Goal: Communication & Community: Answer question/provide support

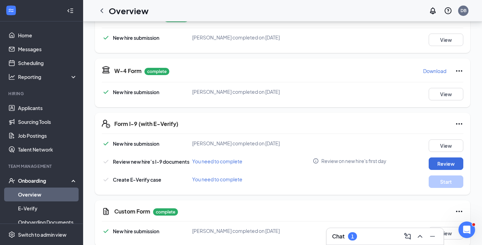
click at [346, 232] on div "Chat 1" at bounding box center [385, 236] width 106 height 11
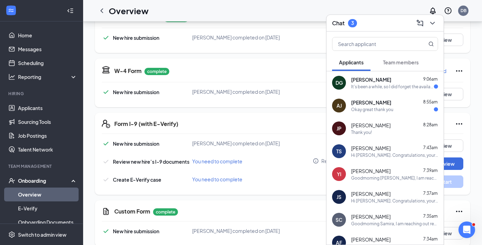
click at [371, 105] on span "[PERSON_NAME]" at bounding box center [371, 102] width 40 height 7
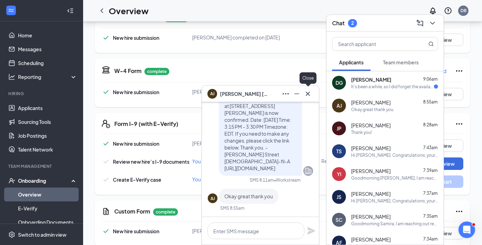
click at [305, 93] on icon "Cross" at bounding box center [308, 94] width 8 height 8
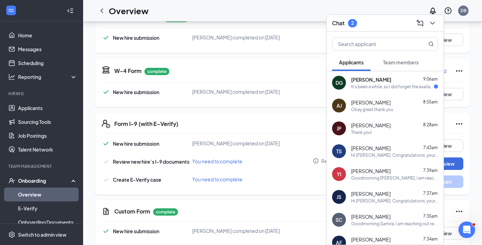
click at [374, 26] on div "Chat 2" at bounding box center [385, 23] width 106 height 11
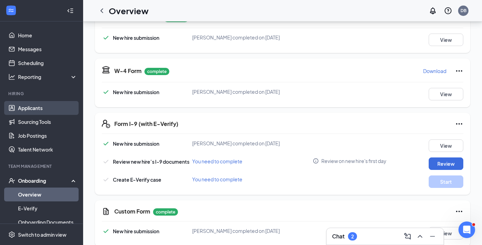
click at [44, 103] on link "Applicants" at bounding box center [47, 108] width 59 height 14
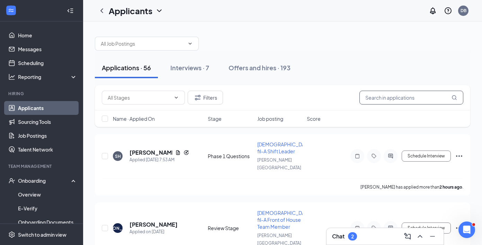
click at [371, 97] on input "text" at bounding box center [411, 98] width 104 height 14
click at [137, 149] on h5 "[PERSON_NAME]" at bounding box center [151, 153] width 43 height 8
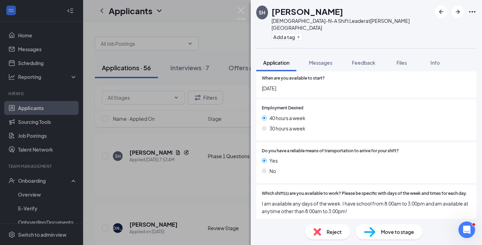
scroll to position [597, 0]
click at [238, 14] on img at bounding box center [241, 14] width 9 height 14
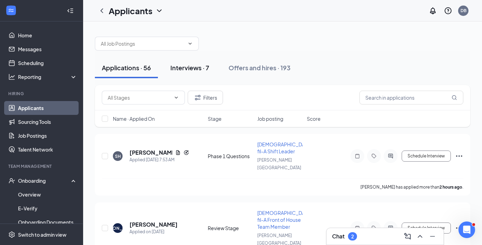
click at [193, 69] on div "Interviews · 7" at bounding box center [189, 67] width 39 height 9
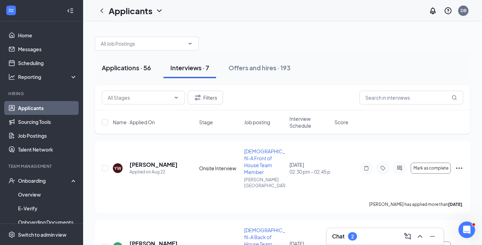
click at [140, 74] on button "Applications · 56" at bounding box center [126, 67] width 63 height 21
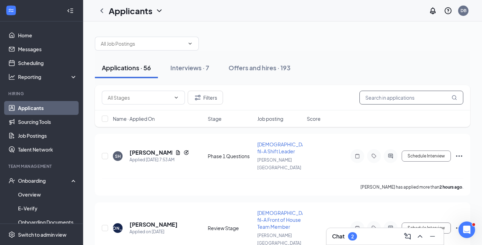
click at [383, 97] on input "text" at bounding box center [411, 98] width 104 height 14
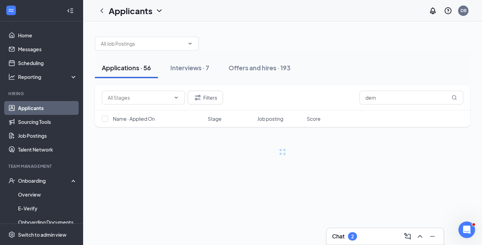
click at [340, 232] on div "Chat 2" at bounding box center [344, 236] width 25 height 8
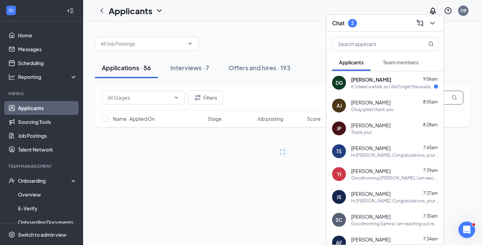
click at [449, 98] on input "dem" at bounding box center [411, 98] width 104 height 14
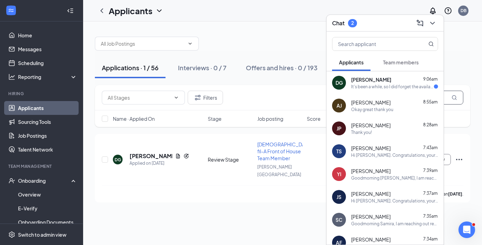
type input "[PERSON_NAME]"
click at [348, 29] on div "Chat 2" at bounding box center [385, 23] width 117 height 17
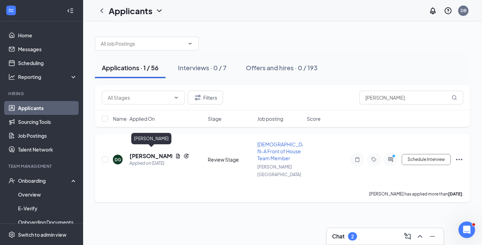
click at [152, 153] on h5 "[PERSON_NAME]" at bounding box center [151, 156] width 43 height 8
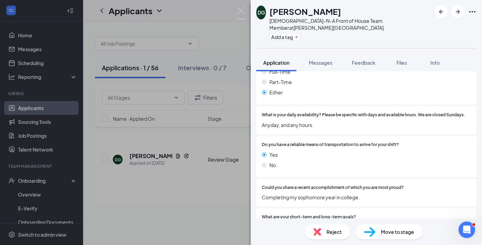
scroll to position [612, 0]
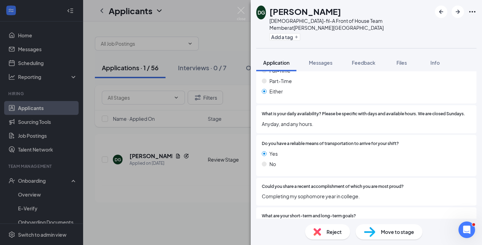
click at [330, 77] on div "Part-Time" at bounding box center [366, 81] width 209 height 8
click at [329, 60] on span "Messages" at bounding box center [321, 63] width 24 height 6
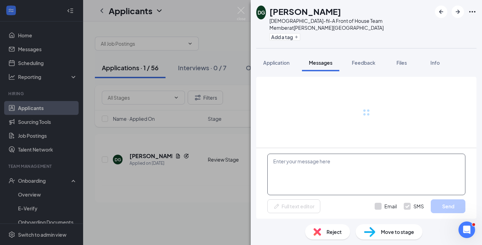
click at [333, 172] on textarea at bounding box center [366, 175] width 198 height 42
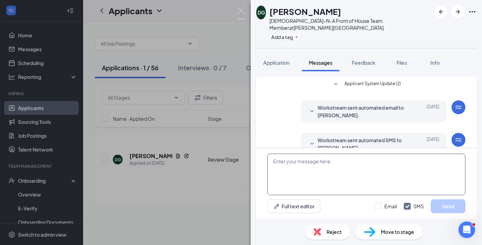
scroll to position [197, 0]
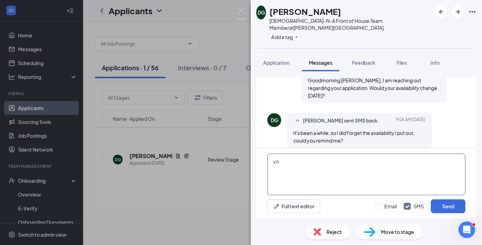
type textarea "y"
click at [389, 175] on textarea "yes, you put open availability. Will that change due to school, sports, extra c…" at bounding box center [366, 175] width 198 height 42
type textarea "yes, you put open availability. Will that change due to school, sports, extra c…"
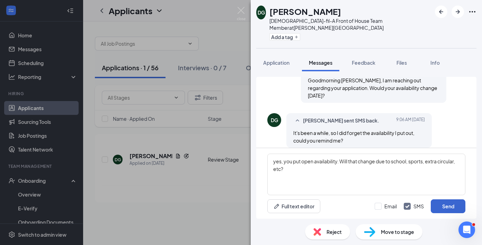
click at [444, 201] on button "Send" at bounding box center [448, 206] width 35 height 14
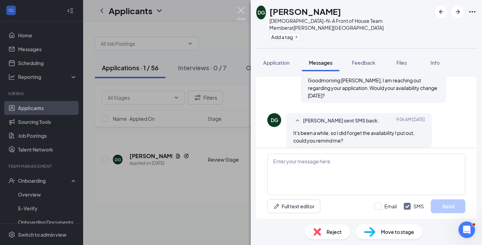
click at [241, 11] on img at bounding box center [241, 14] width 9 height 14
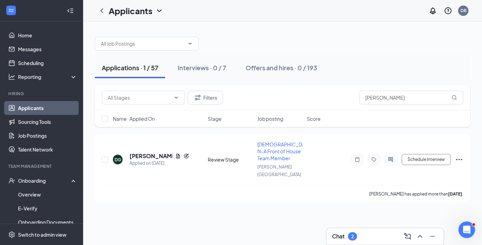
click at [371, 230] on div "Chat 2" at bounding box center [385, 236] width 117 height 17
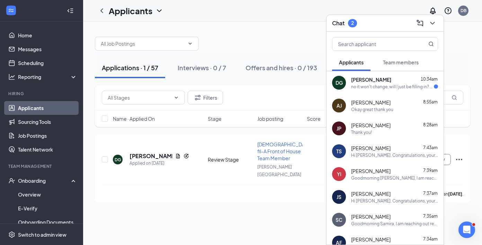
click at [374, 89] on div "no it won't change, will I just be filling in? or is there a preferred shift yo…" at bounding box center [392, 87] width 83 height 6
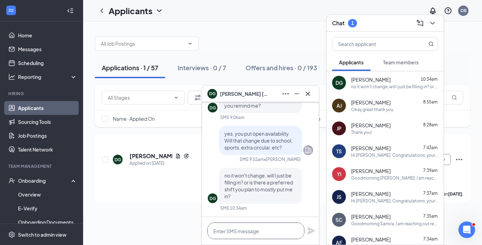
click at [247, 223] on textarea at bounding box center [255, 231] width 97 height 17
click at [215, 231] on textarea "right now, upon hire." at bounding box center [255, 231] width 97 height 17
click at [286, 232] on textarea "Right now, upon hire." at bounding box center [255, 231] width 97 height 17
type textarea "Right now, upon hire, it would be fill in!"
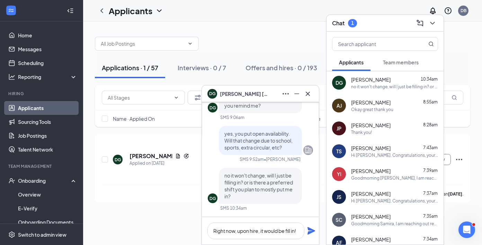
click at [314, 232] on icon "Plane" at bounding box center [311, 231] width 8 height 8
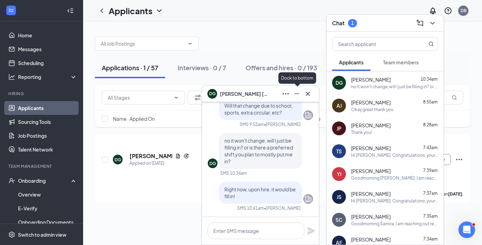
click at [298, 92] on icon "Minimize" at bounding box center [297, 94] width 8 height 8
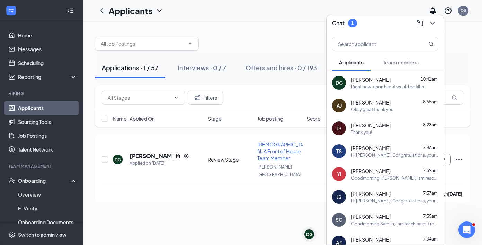
click at [378, 24] on div "Chat 1" at bounding box center [385, 23] width 106 height 11
